Goal: Navigation & Orientation: Find specific page/section

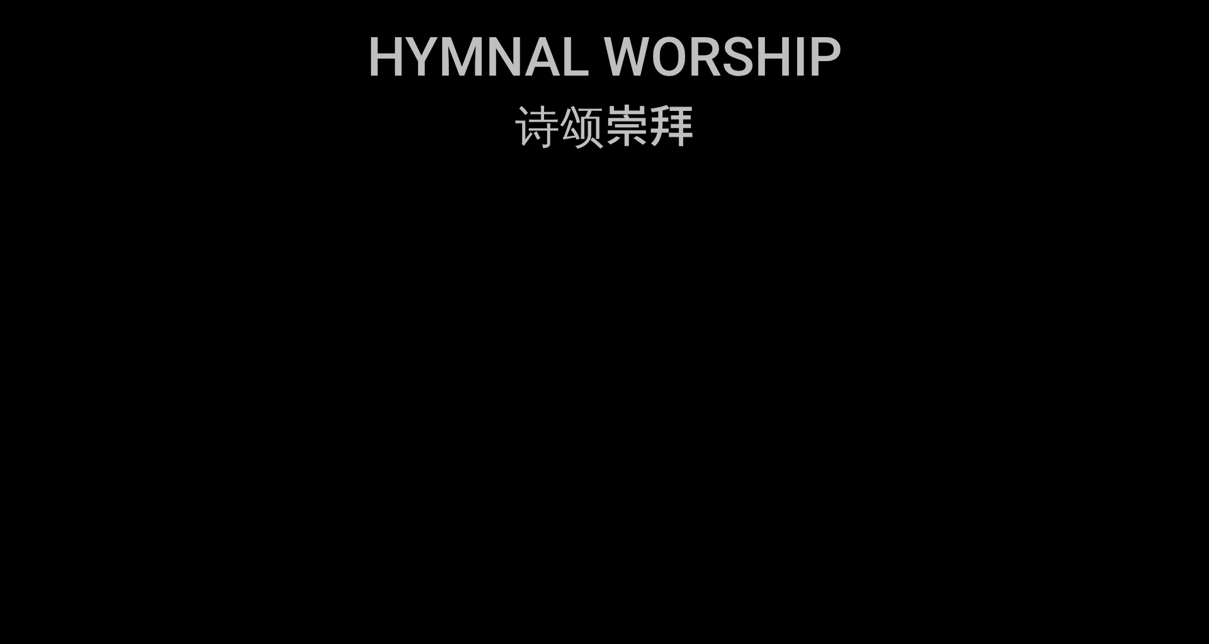
click at [786, 264] on ol at bounding box center [604, 393] width 1158 height 424
